Goal: Find contact information: Find contact information

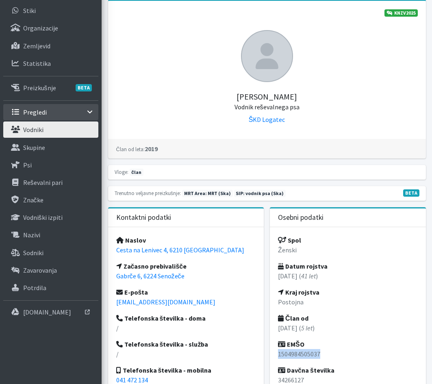
scroll to position [81, 0]
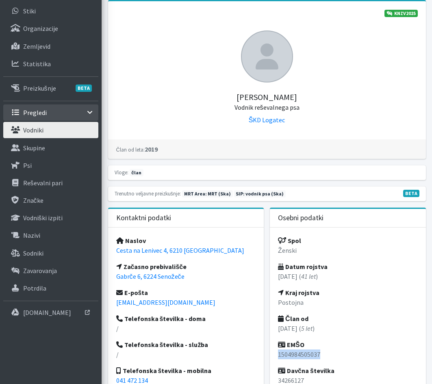
click at [27, 128] on p "Vodniki" at bounding box center [33, 130] width 20 height 8
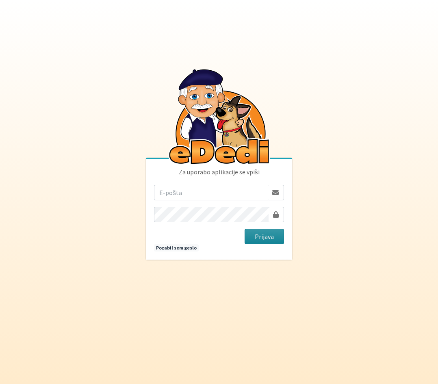
type input "[PERSON_NAME][EMAIL_ADDRESS][PERSON_NAME][PERSON_NAME][DOMAIN_NAME]"
click at [264, 236] on button "Prijava" at bounding box center [264, 236] width 39 height 15
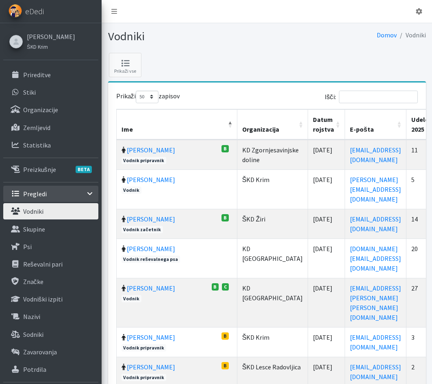
select select "50"
click at [357, 100] on input "Išči:" at bounding box center [378, 97] width 79 height 13
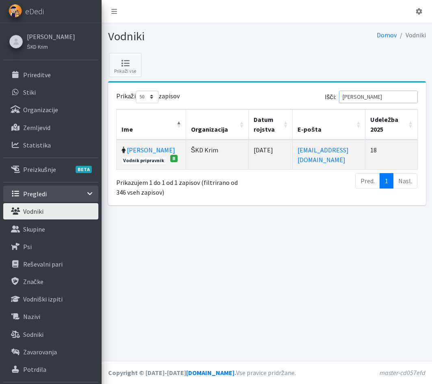
type input "koder"
drag, startPoint x: 359, startPoint y: 149, endPoint x: 280, endPoint y: 149, distance: 79.3
click at [293, 149] on td "masa.koderman@gmail.com" at bounding box center [329, 155] width 73 height 30
copy link "masa.koderman@gmail.com"
click at [139, 152] on link "Maša Koderman" at bounding box center [151, 150] width 48 height 8
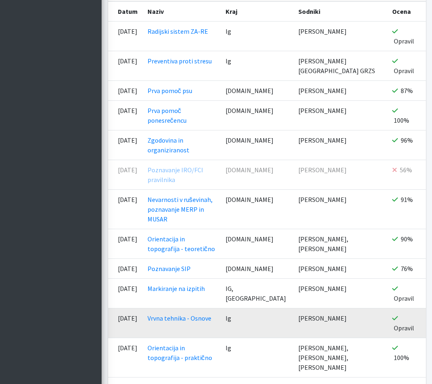
scroll to position [1097, 0]
